Goal: Task Accomplishment & Management: Manage account settings

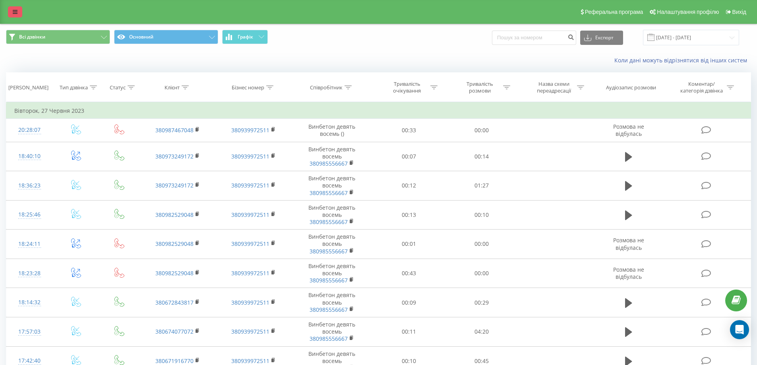
click at [14, 10] on icon at bounding box center [15, 12] width 5 height 6
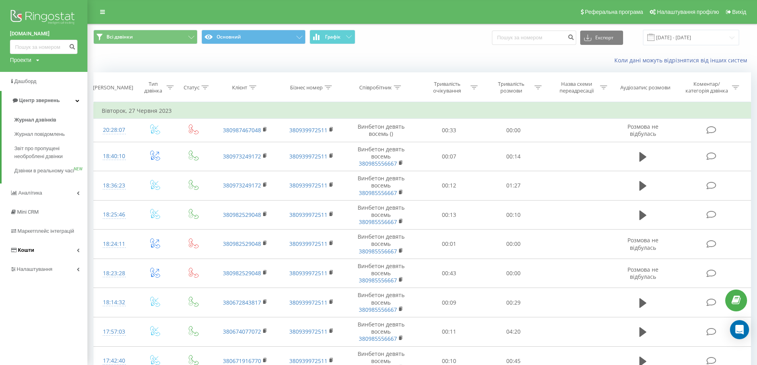
click at [35, 259] on link "Кошти" at bounding box center [43, 250] width 87 height 19
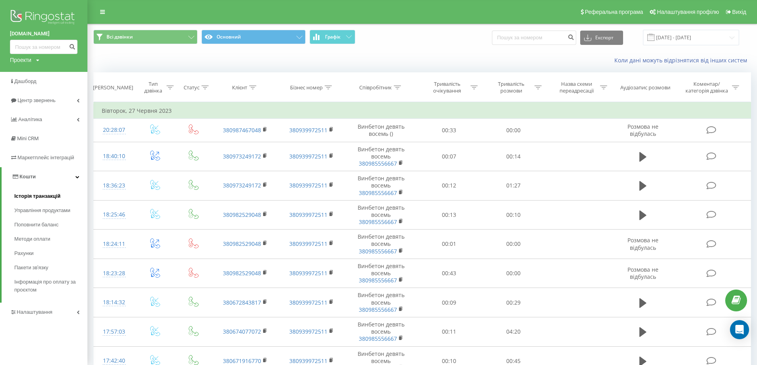
click at [24, 197] on span "Історія транзакцій" at bounding box center [37, 196] width 46 height 8
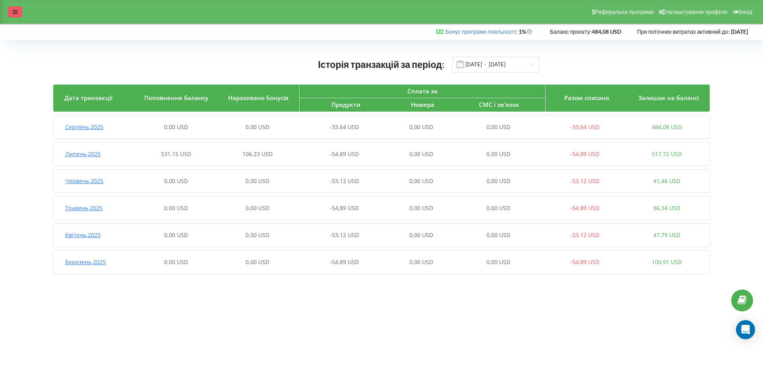
click at [18, 10] on div at bounding box center [15, 11] width 14 height 11
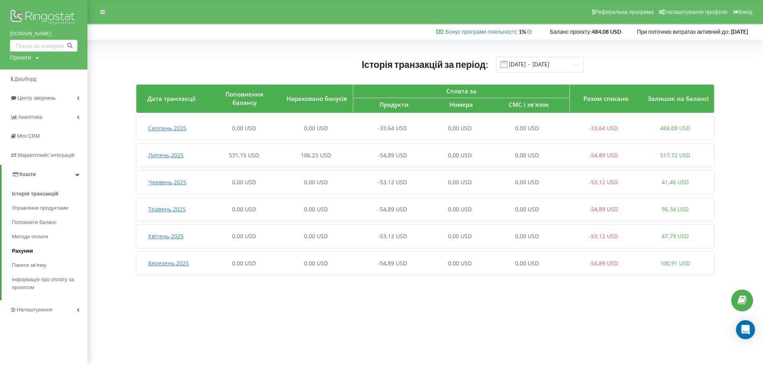
click at [29, 250] on span "Рахунки" at bounding box center [22, 251] width 21 height 8
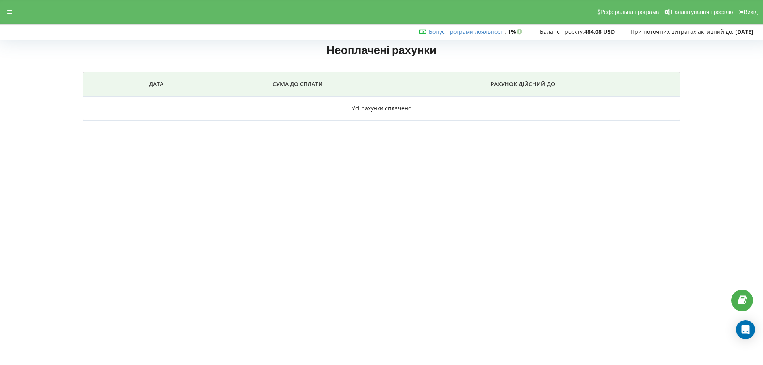
click at [106, 168] on body "Реферальна програма Налаштування профілю Вихід Бонус програми лояльності : Бону…" at bounding box center [381, 182] width 763 height 365
click at [135, 225] on body "Реферальна програма Налаштування профілю Вихід Бонус програми лояльності : Бону…" at bounding box center [381, 182] width 763 height 365
